Goal: Information Seeking & Learning: Learn about a topic

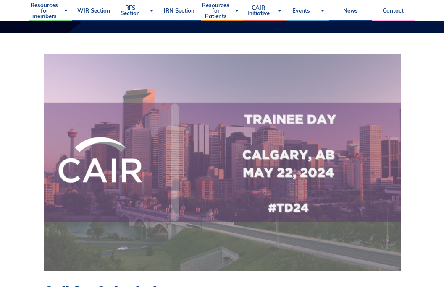
scroll to position [89, 0]
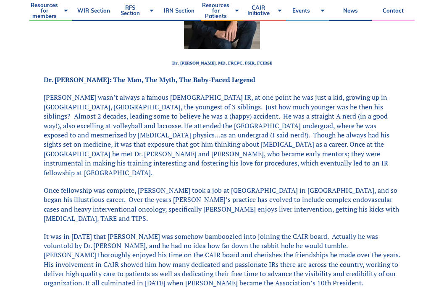
scroll to position [295, 0]
click at [342, 190] on p "Once fellowship was complete, Jason took a job at Foothills Hospital in Calgary…" at bounding box center [222, 205] width 357 height 38
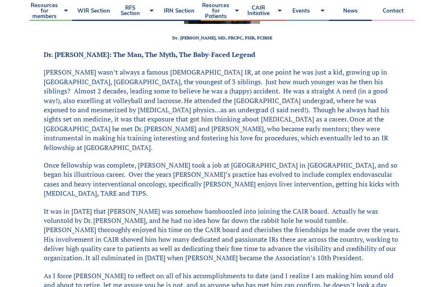
scroll to position [323, 0]
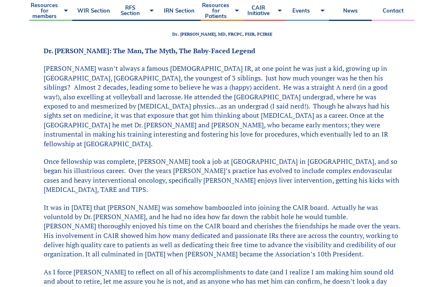
click at [411, 203] on div "CAIR Member Profile | Dr. Jason Wong Dr. Jason Wong, MD, FRCPC, FSIR, FCIRSE Dr…" at bounding box center [221, 145] width 385 height 781
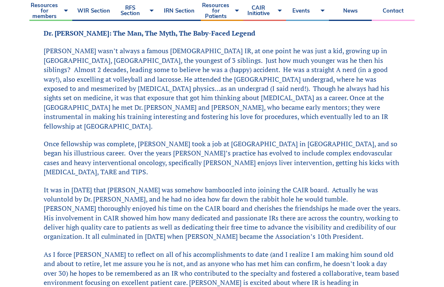
scroll to position [342, 0]
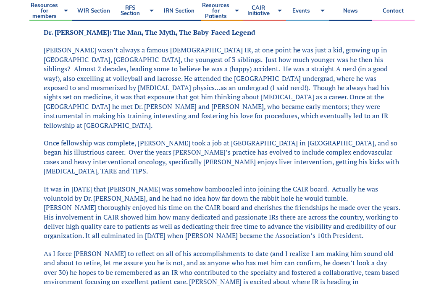
click at [411, 203] on div "CAIR Member Profile | Dr. Jason Wong Dr. Jason Wong, MD, FRCPC, FSIR, FCIRSE Dr…" at bounding box center [221, 127] width 385 height 781
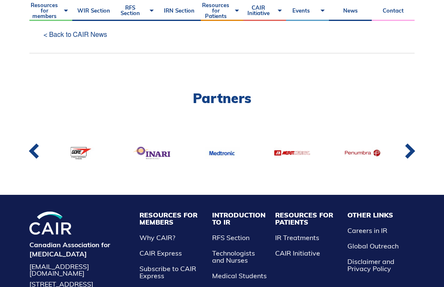
scroll to position [860, 0]
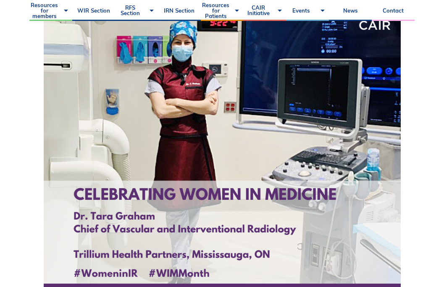
scroll to position [450, 0]
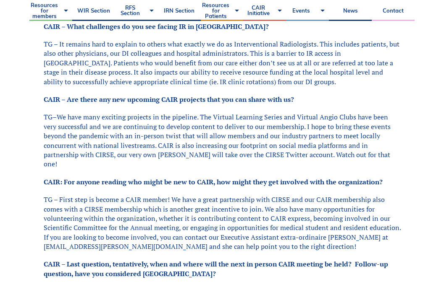
scroll to position [903, 0]
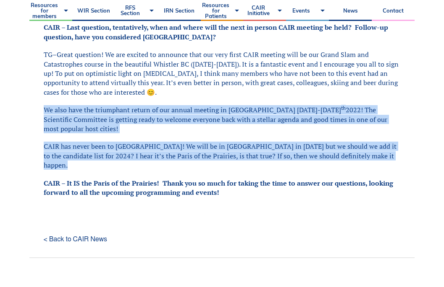
drag, startPoint x: 204, startPoint y: 92, endPoint x: 286, endPoint y: 147, distance: 98.2
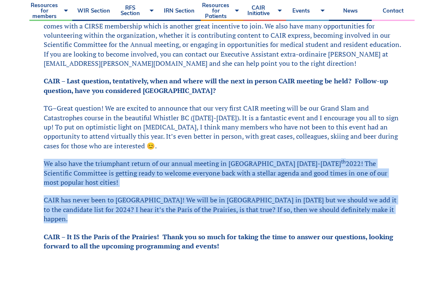
scroll to position [846, 0]
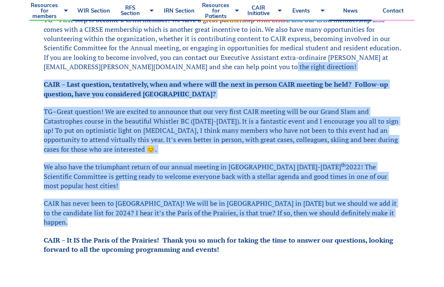
drag, startPoint x: 308, startPoint y: 59, endPoint x: 350, endPoint y: 201, distance: 148.3
click at [188, 107] on p "TG – Great question! We are excited to announce that our very first CAIR meetin…" at bounding box center [222, 130] width 357 height 47
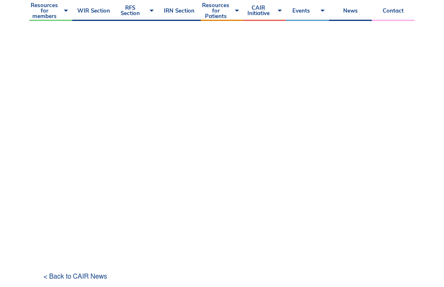
scroll to position [603, 0]
